Goal: Find specific page/section: Find specific page/section

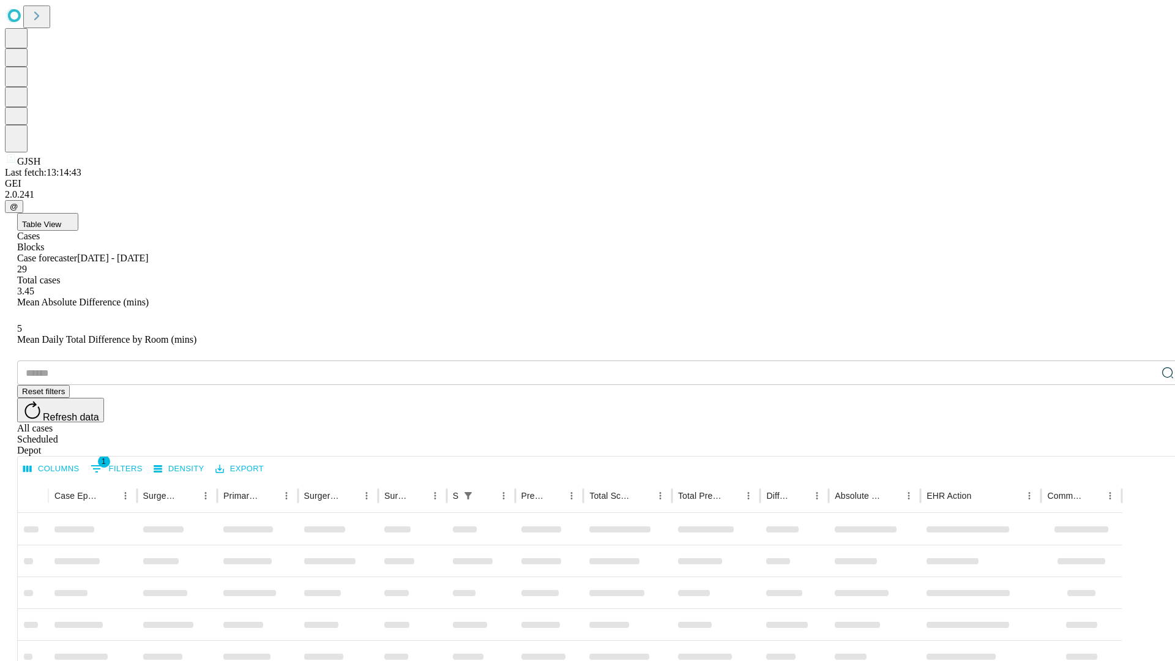
click at [1143, 445] on div "Depot" at bounding box center [599, 450] width 1165 height 11
